Goal: Task Accomplishment & Management: Use online tool/utility

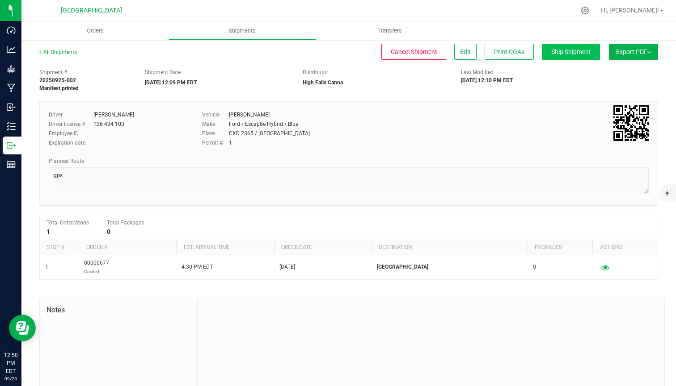
click at [567, 54] on span "Ship Shipment" at bounding box center [571, 51] width 40 height 7
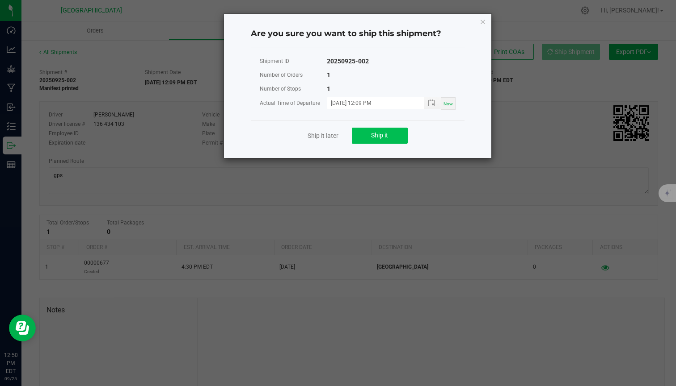
click at [395, 139] on button "Ship it" at bounding box center [380, 136] width 56 height 16
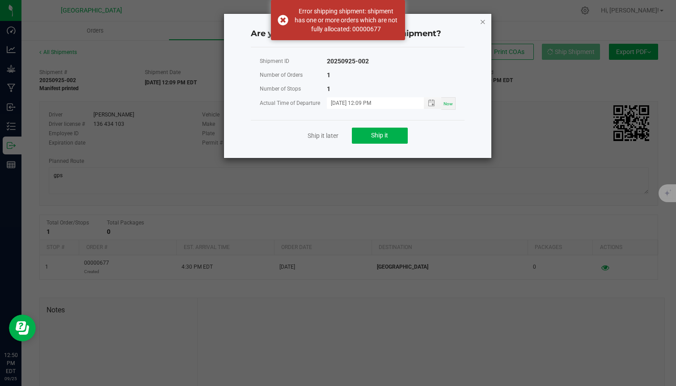
click at [481, 24] on icon "Close" at bounding box center [482, 21] width 6 height 11
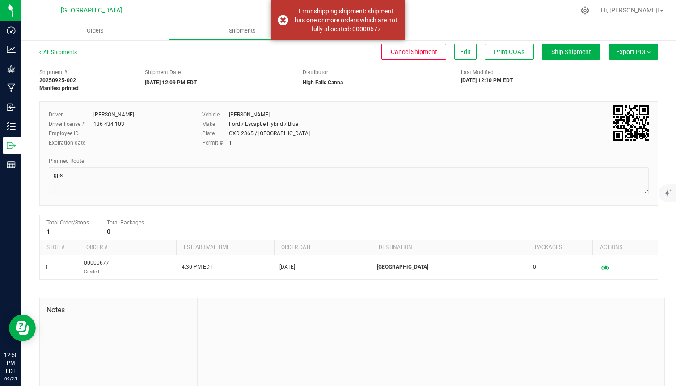
click at [59, 58] on div "All Shipments" at bounding box center [66, 54] width 54 height 13
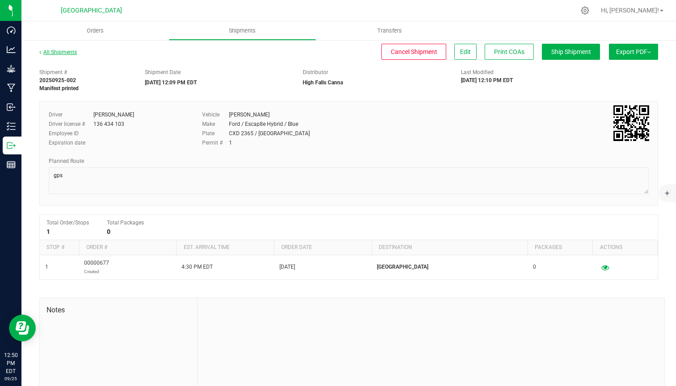
click at [67, 52] on link "All Shipments" at bounding box center [58, 52] width 38 height 6
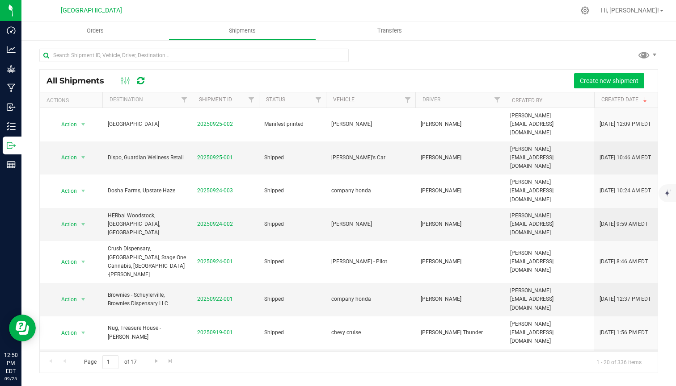
click at [592, 81] on span "Create new shipment" at bounding box center [608, 80] width 59 height 7
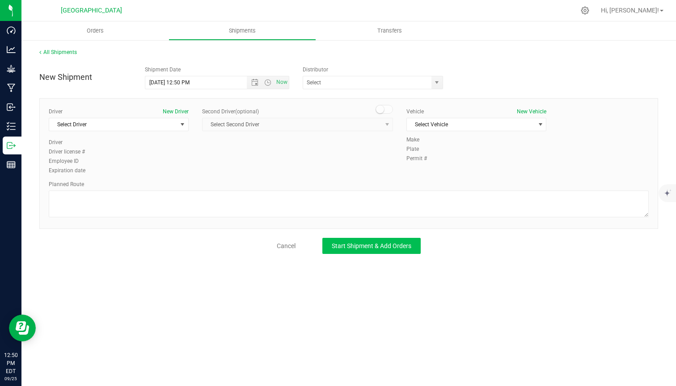
click at [344, 239] on button "Start Shipment & Add Orders" at bounding box center [371, 246] width 98 height 16
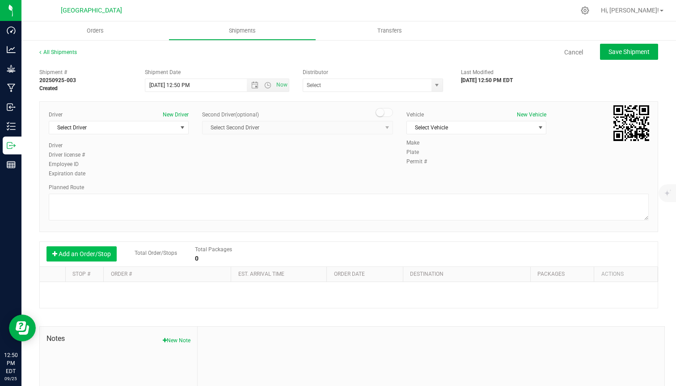
click at [84, 252] on button "Add an Order/Stop" at bounding box center [81, 254] width 70 height 15
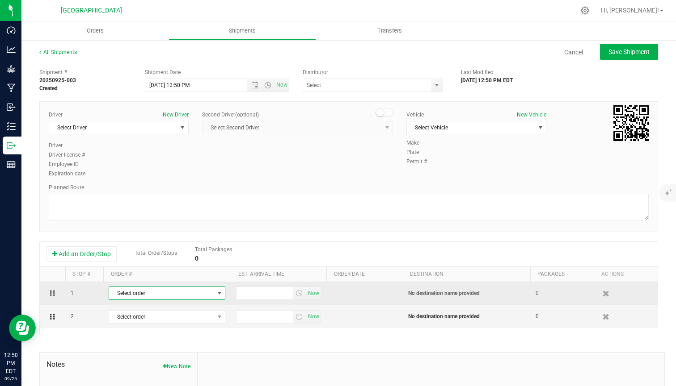
click at [165, 288] on span "Select order" at bounding box center [161, 293] width 105 height 13
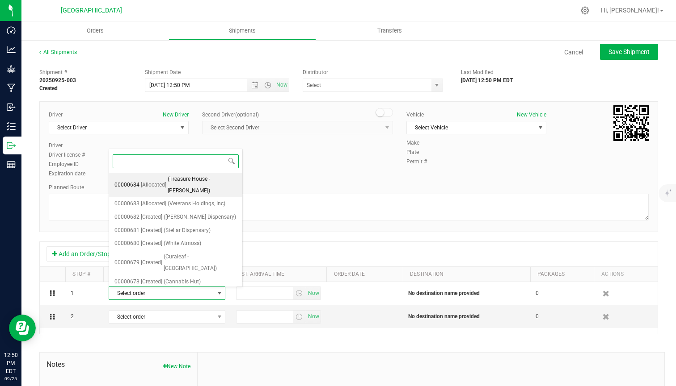
click at [206, 182] on span "(Treasure House -[PERSON_NAME])" at bounding box center [202, 185] width 69 height 23
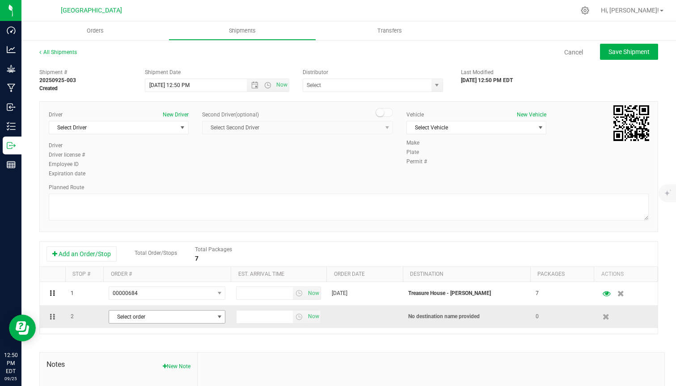
click at [209, 320] on span "Select order" at bounding box center [161, 317] width 105 height 13
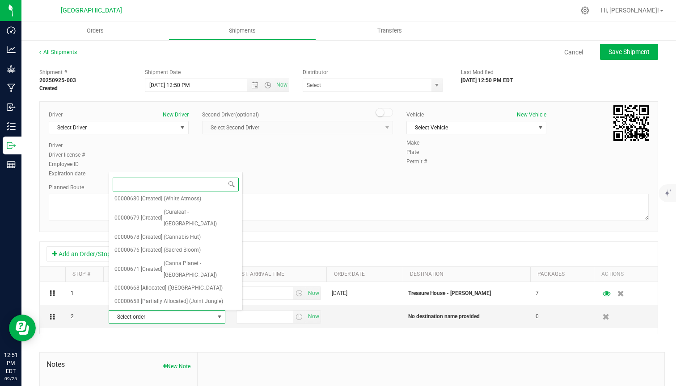
scroll to position [67, 0]
click at [197, 310] on span "(Cannabis Huts - [GEOGRAPHIC_DATA])" at bounding box center [202, 321] width 69 height 23
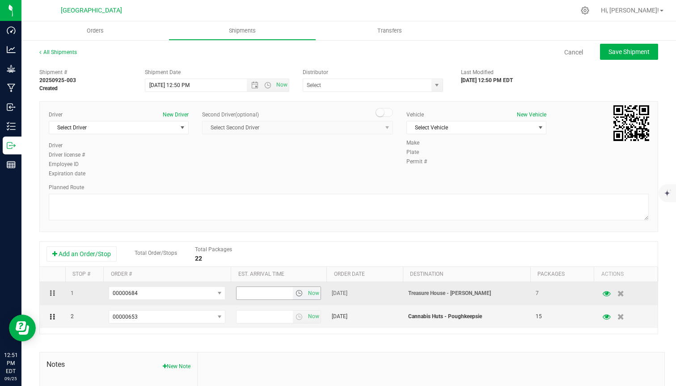
click at [298, 295] on span "select" at bounding box center [298, 293] width 7 height 7
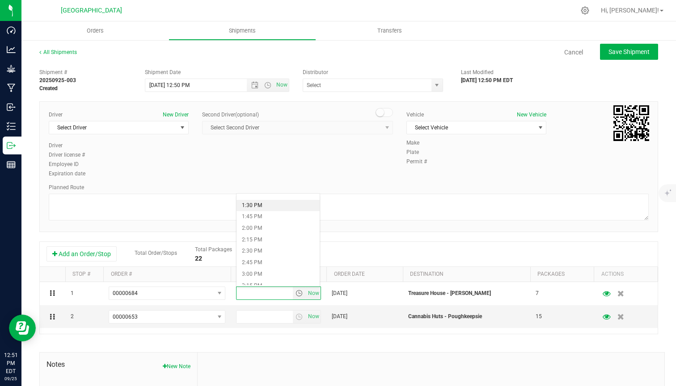
scroll to position [629, 0]
click at [267, 269] on li "3:15 PM" at bounding box center [277, 273] width 83 height 12
click at [298, 318] on span "select" at bounding box center [298, 317] width 7 height 7
click at [262, 289] on li "3:00 PM" at bounding box center [277, 292] width 83 height 12
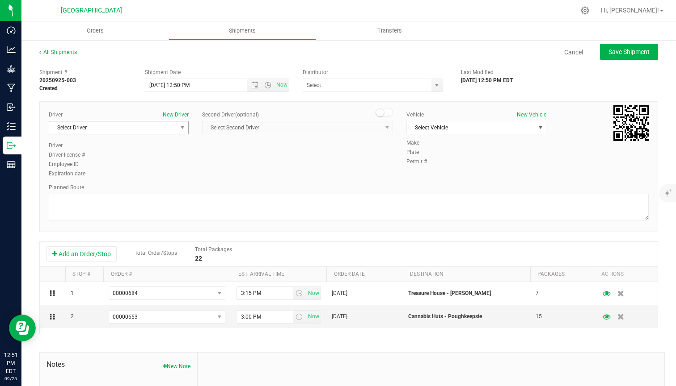
click at [152, 130] on span "Select Driver" at bounding box center [113, 128] width 128 height 13
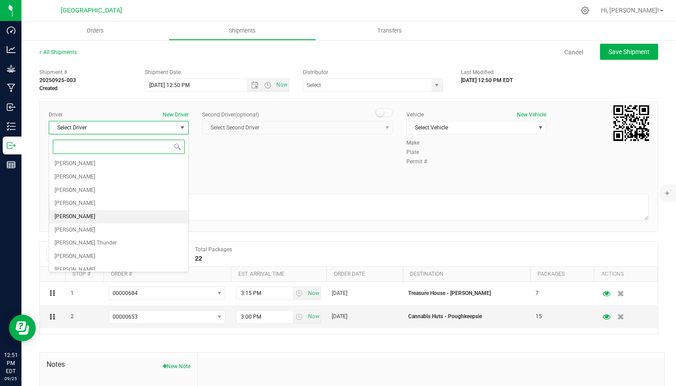
scroll to position [160, 0]
click at [88, 238] on span "[PERSON_NAME] Thunder" at bounding box center [86, 244] width 62 height 12
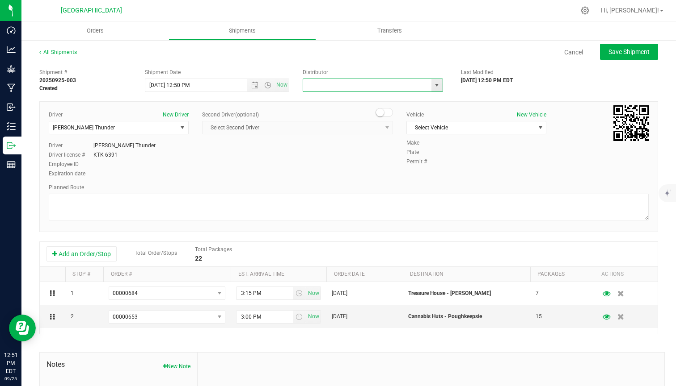
click at [392, 89] on input "text" at bounding box center [365, 85] width 124 height 13
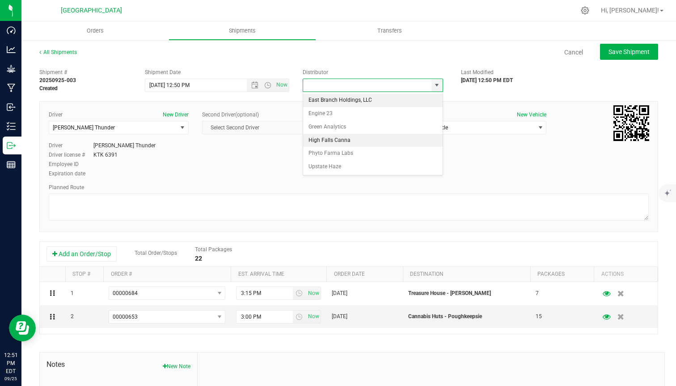
click at [359, 140] on li "High Falls Canna" at bounding box center [372, 140] width 139 height 13
type input "High Falls Canna"
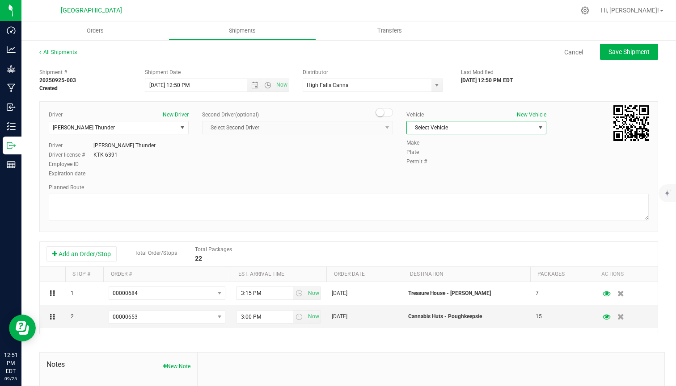
click at [445, 130] on span "Select Vehicle" at bounding box center [471, 128] width 128 height 13
click at [487, 128] on span "Select Vehicle" at bounding box center [471, 128] width 128 height 13
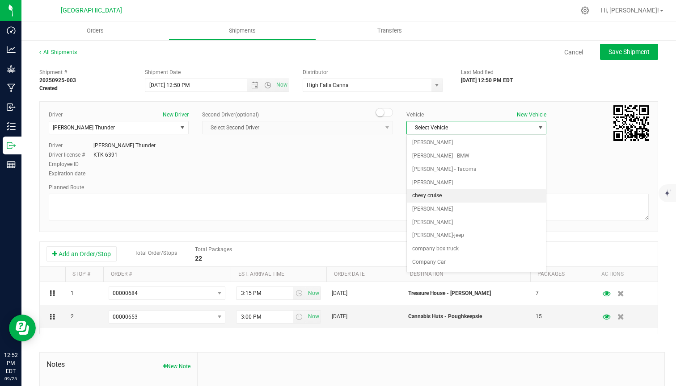
click at [445, 192] on li "chevy cruise" at bounding box center [476, 195] width 139 height 13
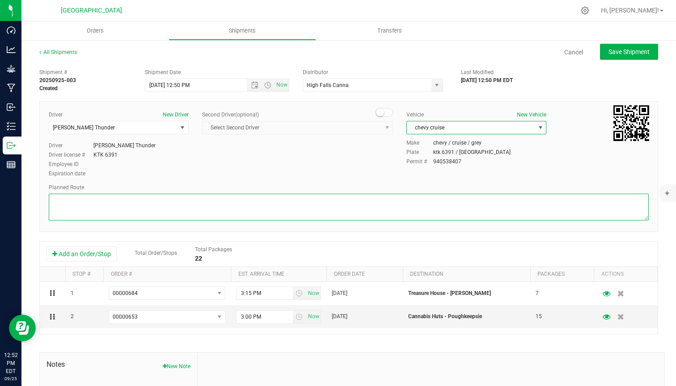
click at [408, 206] on textarea at bounding box center [349, 207] width 600 height 27
type textarea "gps"
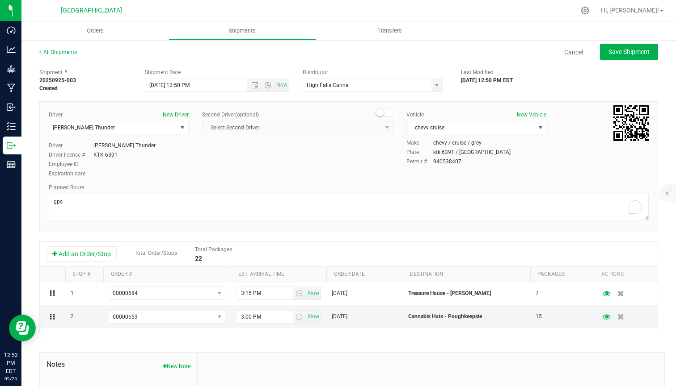
click at [372, 163] on div "Driver New Driver [PERSON_NAME] Thunder Select Driver E 23 [PERSON_NAME] [PERSO…" at bounding box center [348, 145] width 613 height 68
click at [649, 50] on span "Save Shipment" at bounding box center [628, 51] width 41 height 7
type input "[DATE] 4:50 PM"
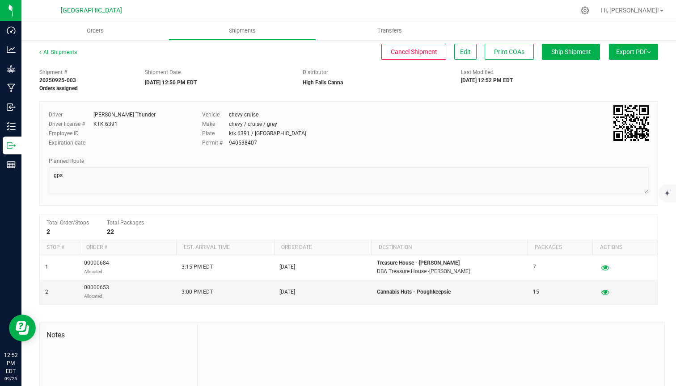
click at [649, 50] on span "Export PDF" at bounding box center [633, 51] width 35 height 7
click at [630, 86] on div "Manifest by Lot" at bounding box center [633, 85] width 82 height 6
